Goal: Information Seeking & Learning: Learn about a topic

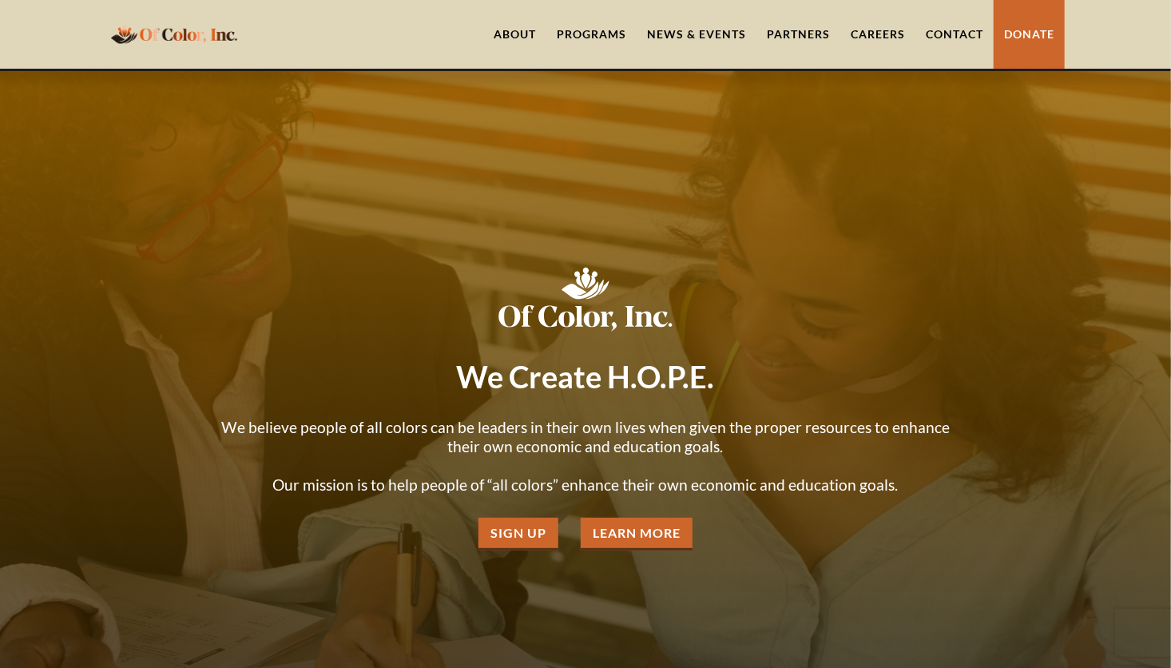
click at [512, 36] on link "About" at bounding box center [514, 34] width 63 height 69
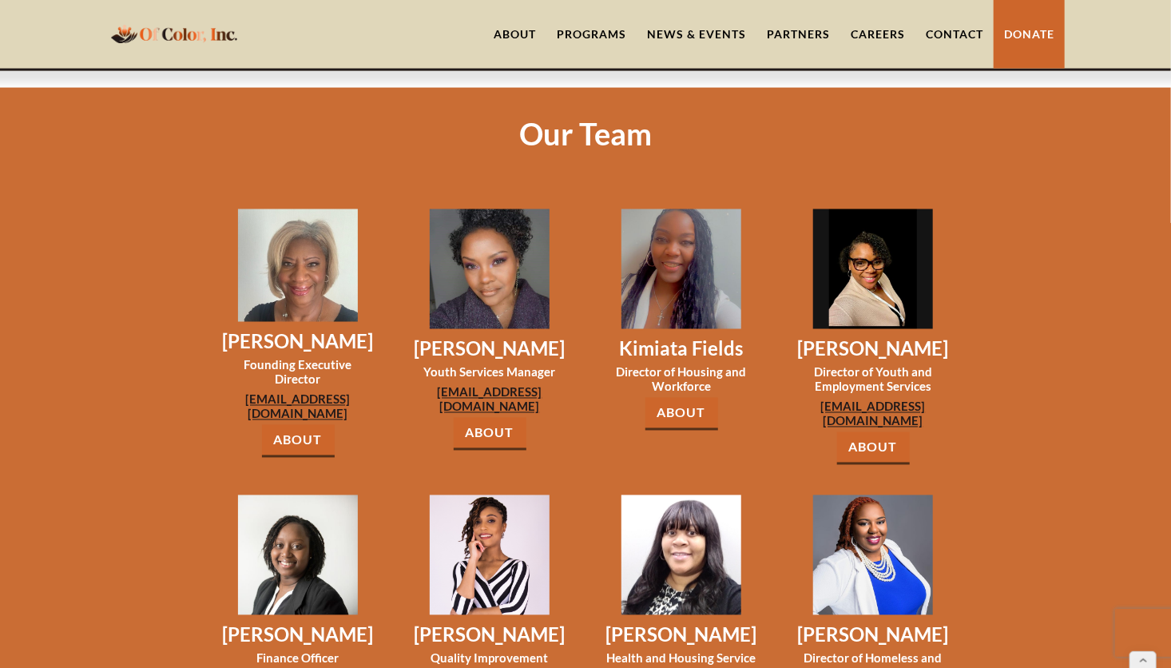
scroll to position [1202, 0]
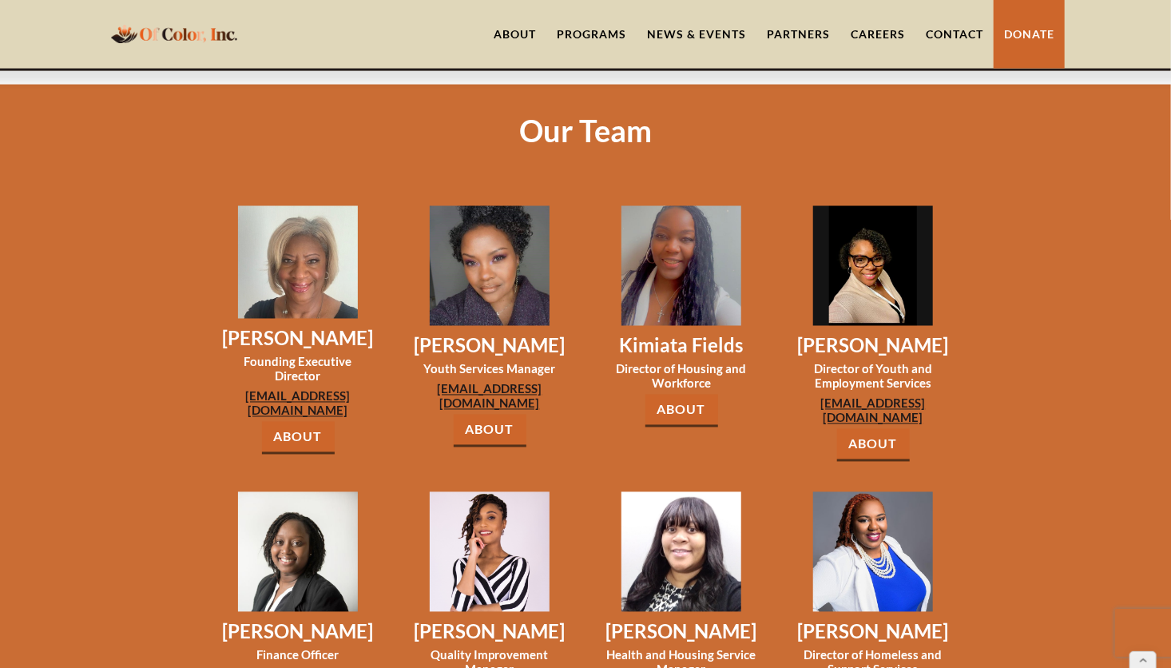
click at [496, 415] on link "About" at bounding box center [490, 431] width 73 height 33
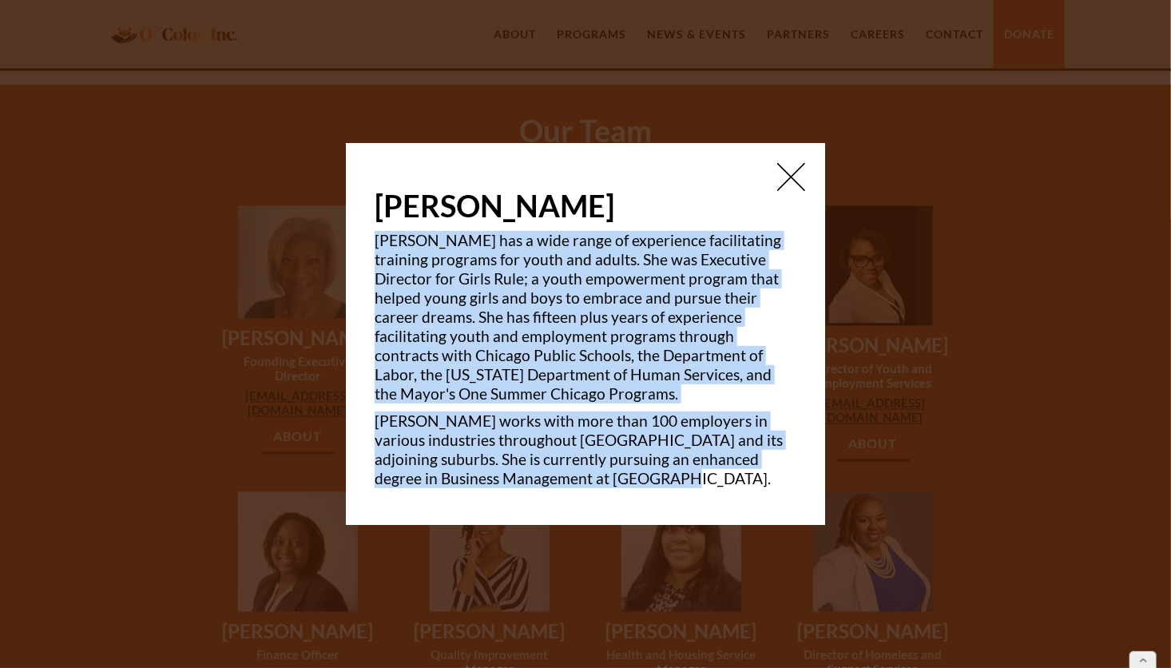
drag, startPoint x: 376, startPoint y: 240, endPoint x: 663, endPoint y: 483, distance: 375.3
click at [663, 483] on div "Ms. Ladon Brumfield has a wide range of experience facilitating training progra…" at bounding box center [586, 363] width 422 height 265
copy div "Ms. Ladon Brumfield has a wide range of experience facilitating training progra…"
click at [787, 173] on img at bounding box center [791, 177] width 28 height 28
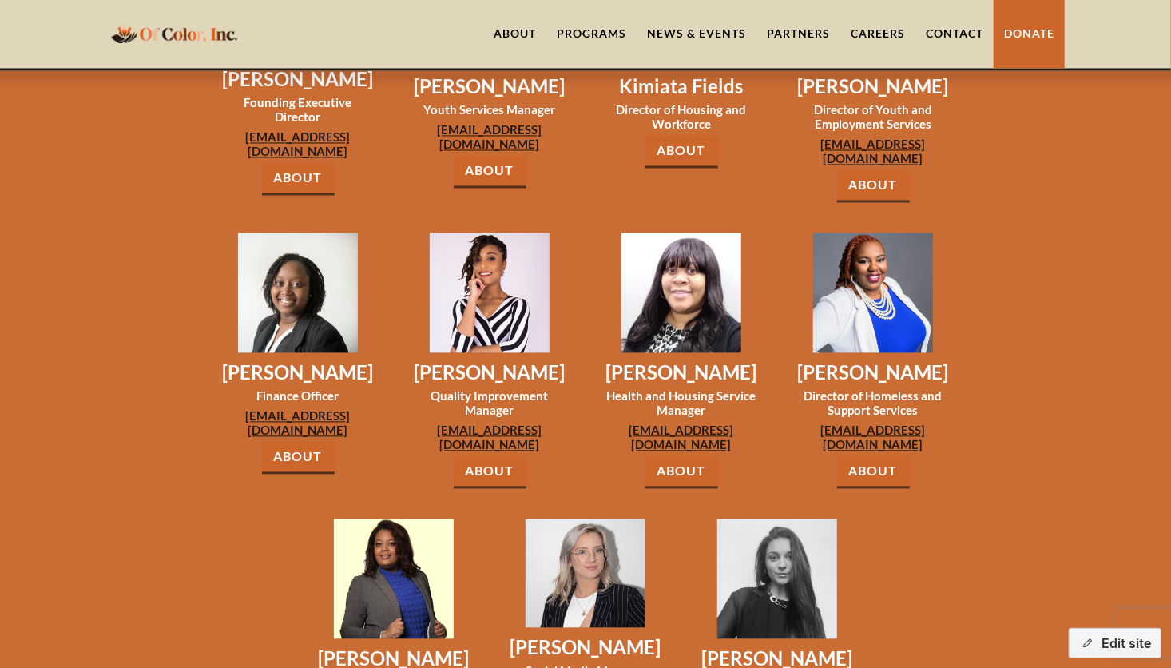
scroll to position [1449, 0]
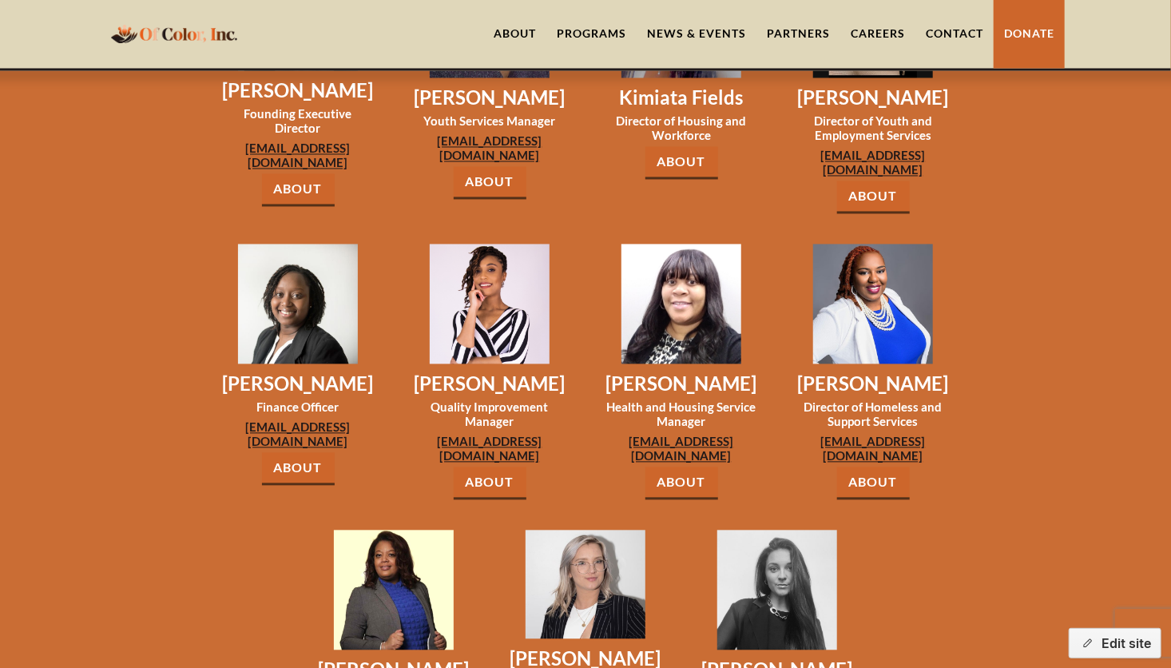
click at [683, 467] on link "About" at bounding box center [682, 483] width 73 height 33
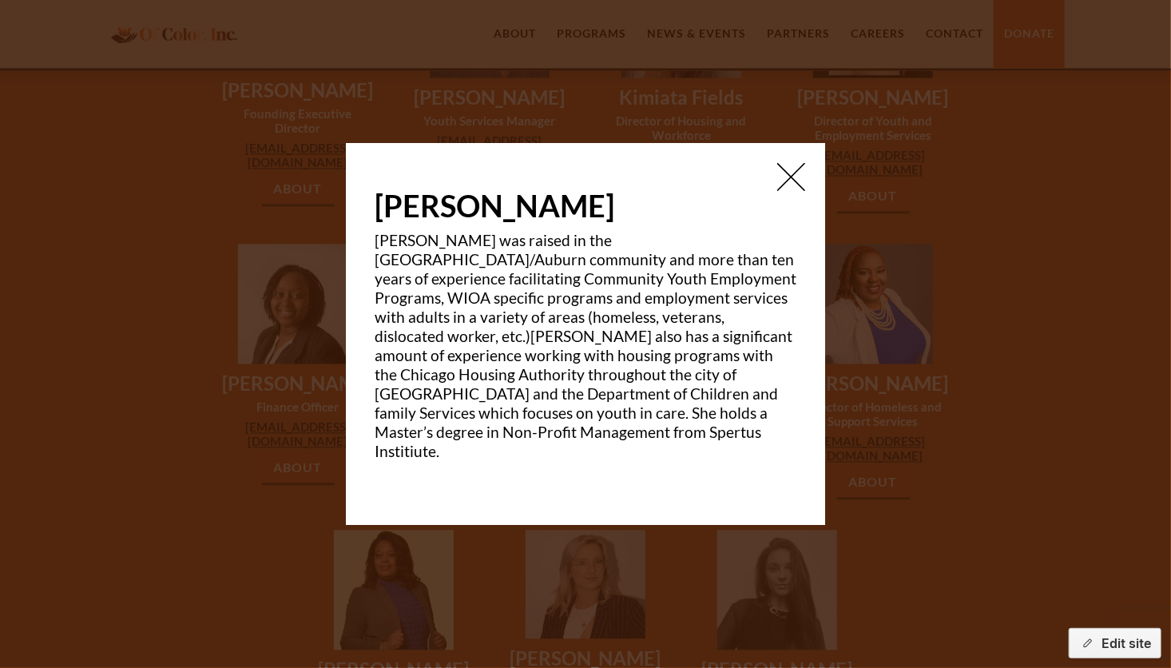
click at [789, 186] on img at bounding box center [791, 177] width 28 height 28
